Goal: Download file/media

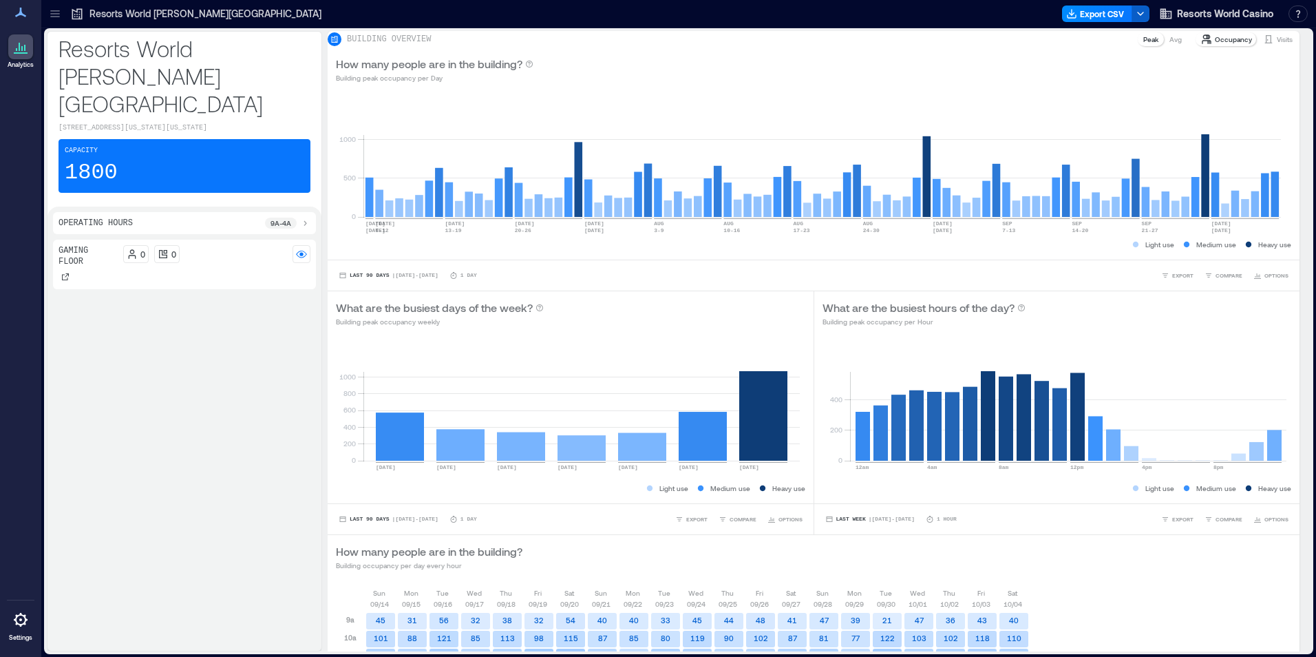
click at [1141, 12] on icon "button" at bounding box center [1140, 13] width 11 height 11
click at [1090, 12] on button "Export CSV" at bounding box center [1097, 14] width 70 height 17
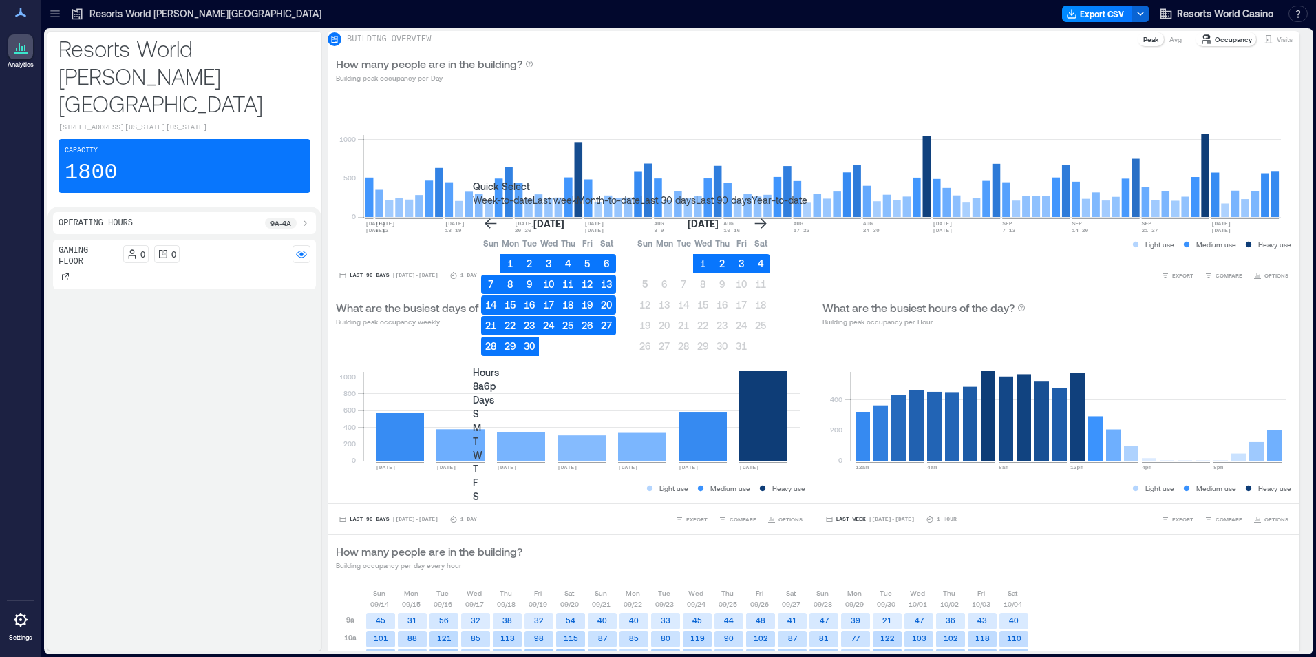
click at [769, 407] on p "S" at bounding box center [640, 414] width 335 height 14
drag, startPoint x: 876, startPoint y: 377, endPoint x: 703, endPoint y: 369, distance: 173.0
click at [807, 489] on p "S" at bounding box center [640, 496] width 335 height 14
type input "**"
click at [774, 387] on div "Hours 8a 12a Days S M T W T F S" at bounding box center [640, 435] width 335 height 138
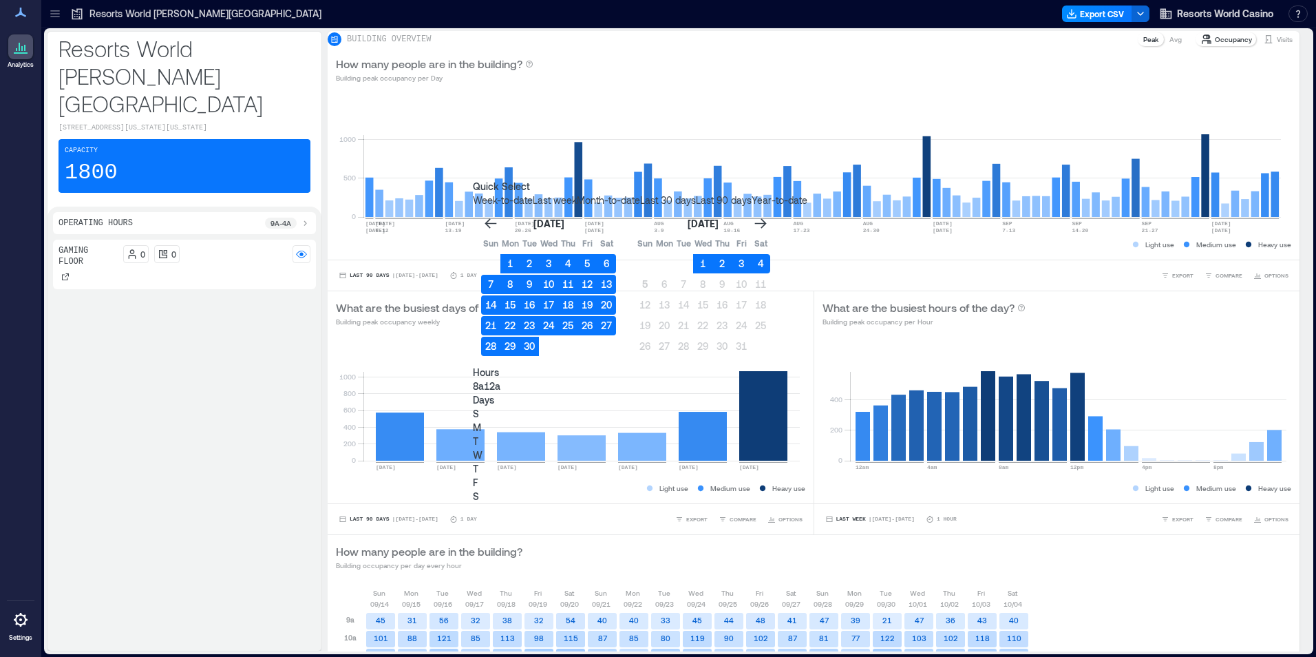
type input "*"
drag, startPoint x: 634, startPoint y: 381, endPoint x: 524, endPoint y: 373, distance: 110.4
click at [523, 374] on div "Quick Select Week-to-date Last week Month-to-date Last 30 days Last 90 days Yea…" at bounding box center [640, 342] width 335 height 324
click at [770, 254] on button "4" at bounding box center [760, 263] width 19 height 19
